Goal: Obtain resource: Obtain resource

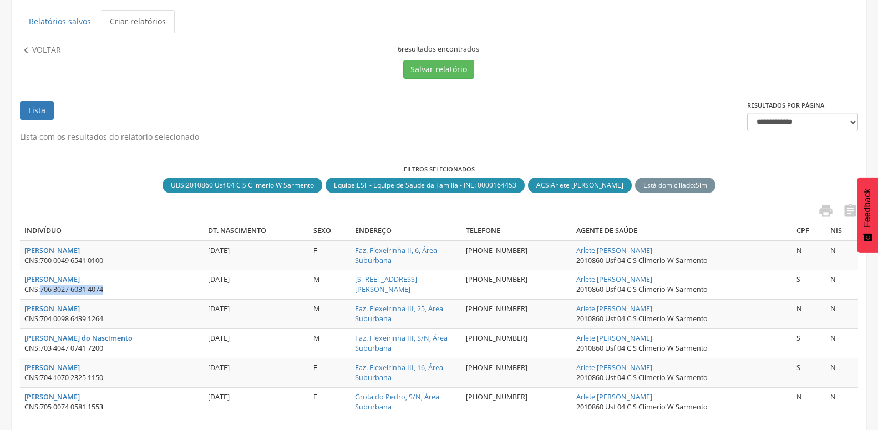
scroll to position [193, 0]
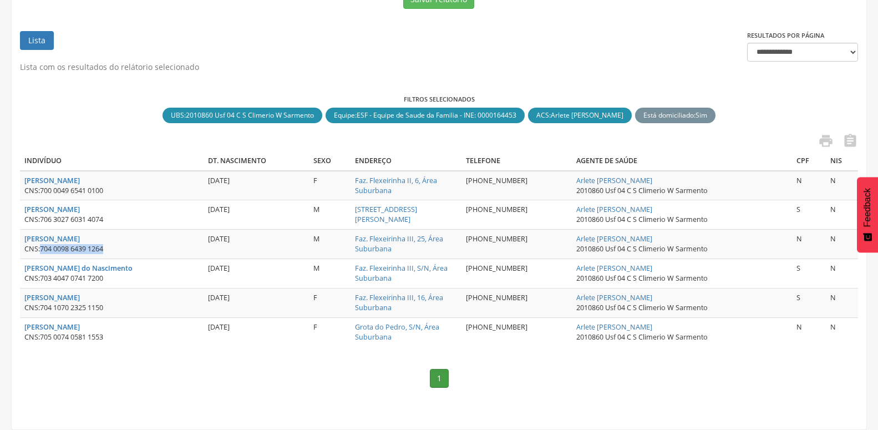
drag, startPoint x: 42, startPoint y: 239, endPoint x: 124, endPoint y: 239, distance: 81.6
click at [124, 244] on div "CNS: 704 0098 6439 1264" at bounding box center [111, 249] width 175 height 10
copy span "704 0098 6439 1264"
drag, startPoint x: 41, startPoint y: 269, endPoint x: 125, endPoint y: 269, distance: 84.3
click at [125, 274] on div "CNS: 703 4047 0741 7200" at bounding box center [111, 279] width 175 height 10
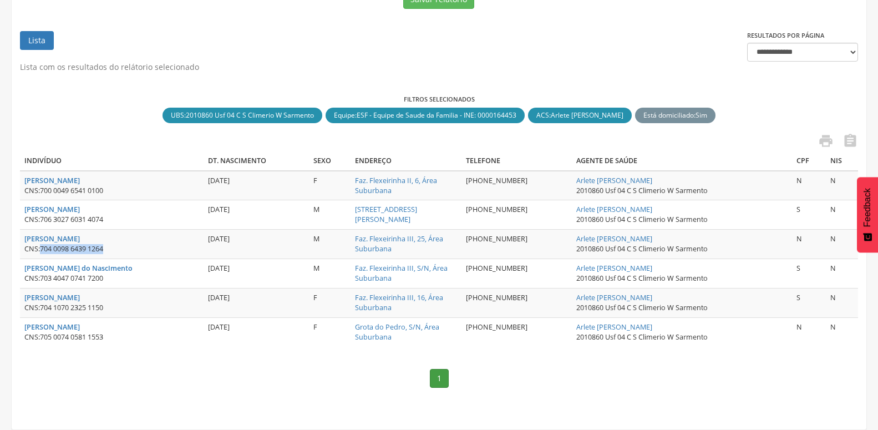
copy div "703 4047 0741 7200"
drag, startPoint x: 43, startPoint y: 326, endPoint x: 200, endPoint y: 328, distance: 157.6
click at [200, 328] on td "[PERSON_NAME] CNS: 705 0074 0581 1553" at bounding box center [112, 332] width 184 height 29
copy span "705 0074 0581 1553"
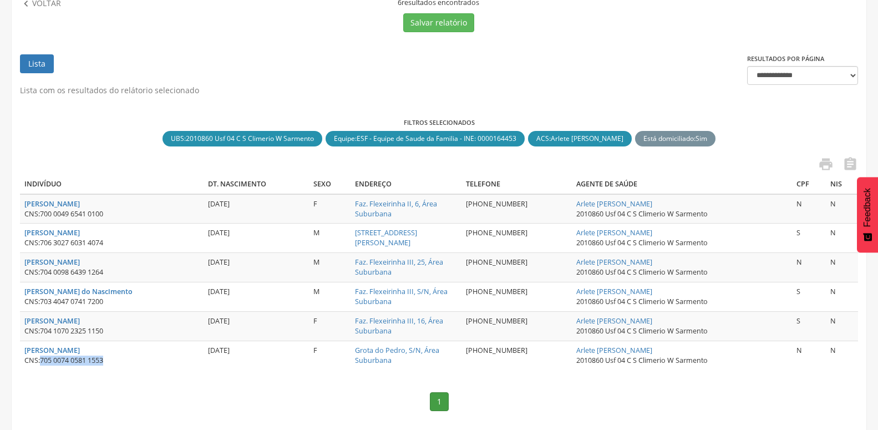
scroll to position [136, 0]
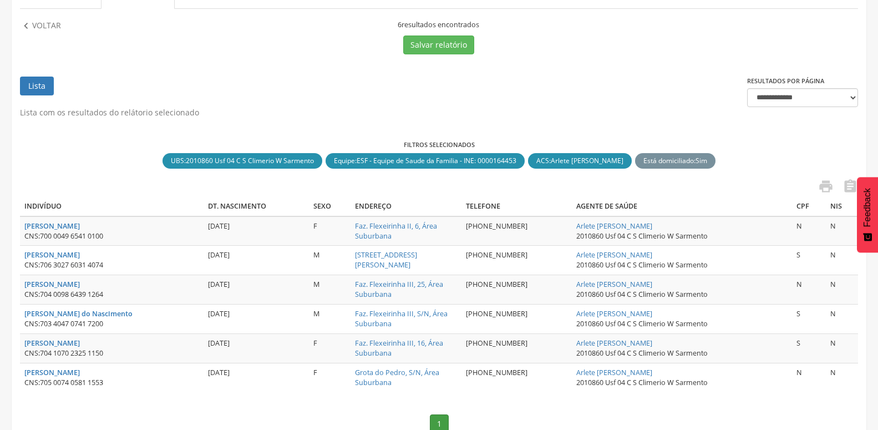
click at [44, 34] on div " Voltar" at bounding box center [122, 37] width 205 height 34
click at [48, 23] on p "Voltar" at bounding box center [46, 26] width 29 height 12
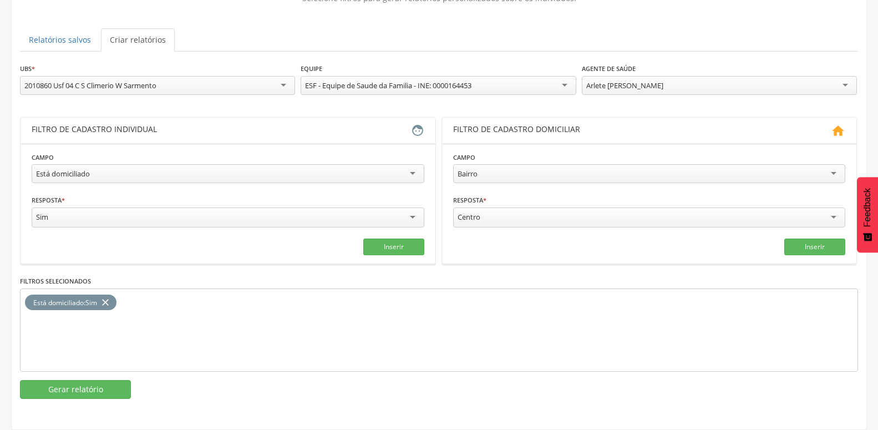
scroll to position [103, 0]
click at [108, 164] on div "Está domiciliado" at bounding box center [228, 173] width 393 height 19
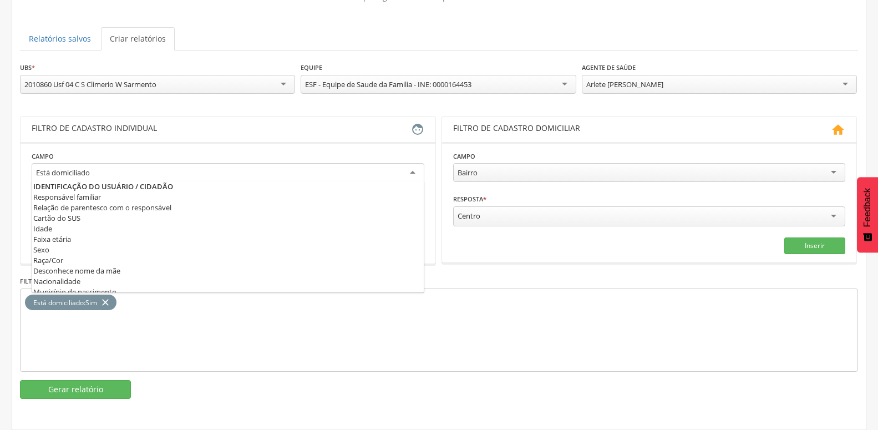
scroll to position [539, 0]
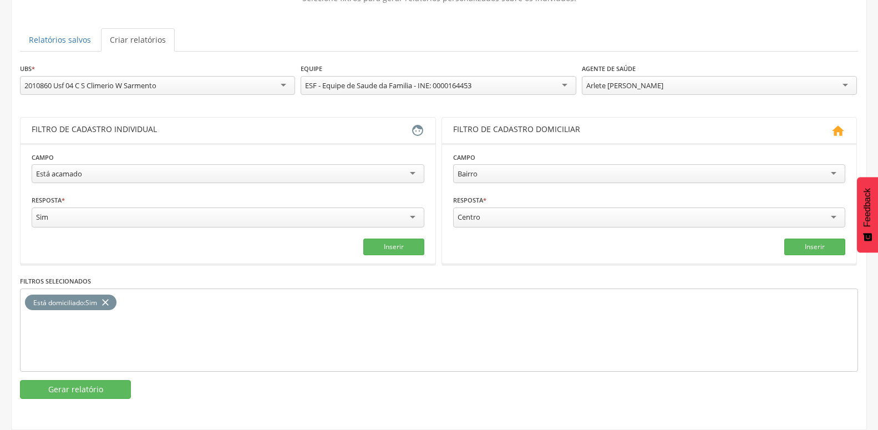
click at [108, 295] on icon "close" at bounding box center [105, 303] width 11 height 16
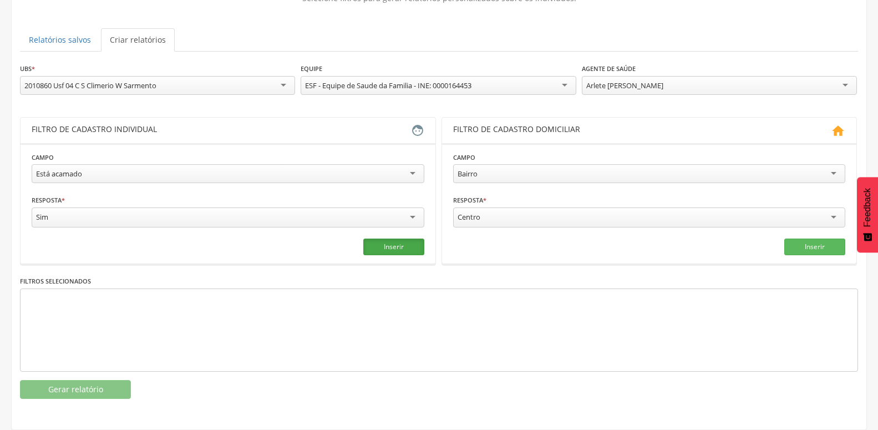
click at [403, 239] on button "Inserir" at bounding box center [393, 247] width 61 height 17
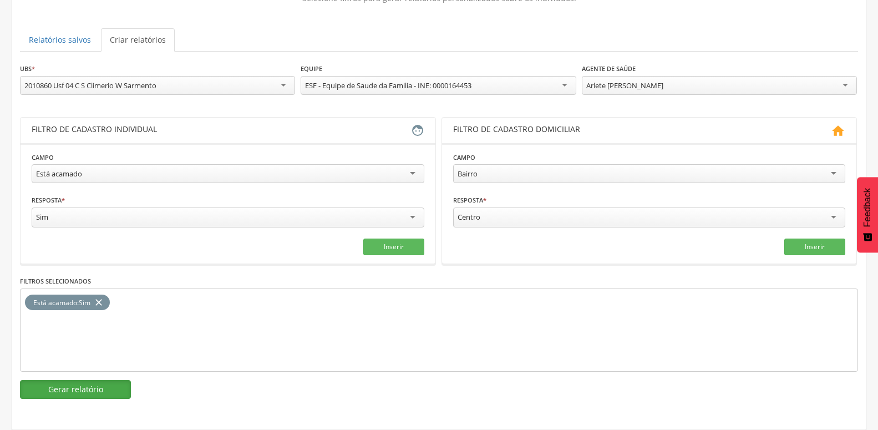
click at [105, 380] on button "Gerar relatório" at bounding box center [75, 389] width 111 height 19
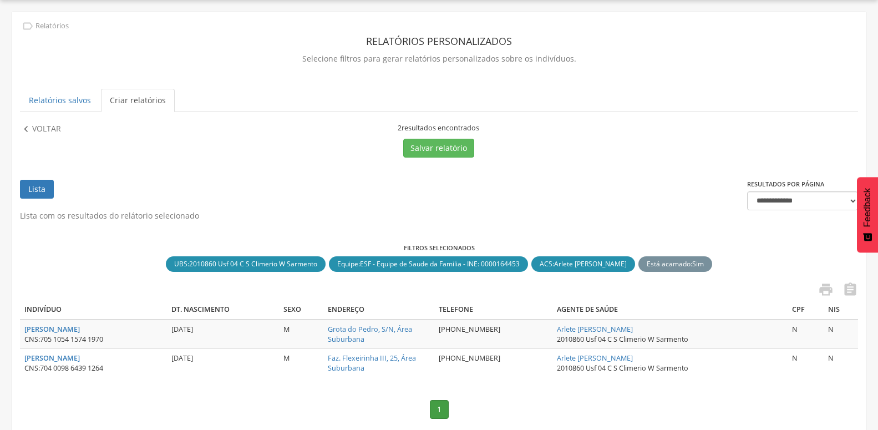
drag, startPoint x: 41, startPoint y: 338, endPoint x: 130, endPoint y: 338, distance: 88.8
click at [130, 338] on div "CNS: 705 1054 1574 1970" at bounding box center [93, 340] width 138 height 10
copy div "705 1054 1574 1970"
